Goal: Navigation & Orientation: Find specific page/section

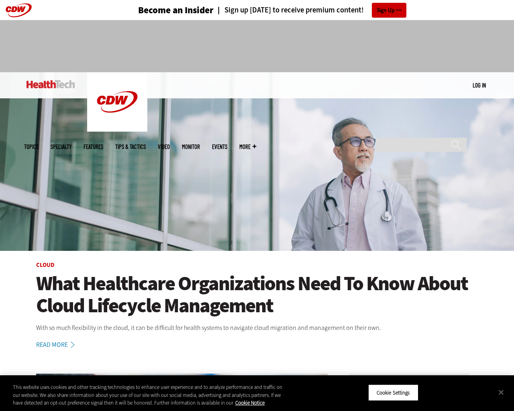
click at [510, 206] on img at bounding box center [257, 161] width 514 height 179
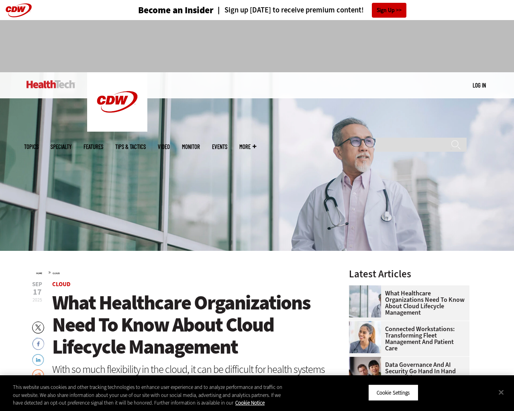
click at [479, 85] on link "Log in" at bounding box center [478, 84] width 13 height 7
